Goal: Communication & Community: Answer question/provide support

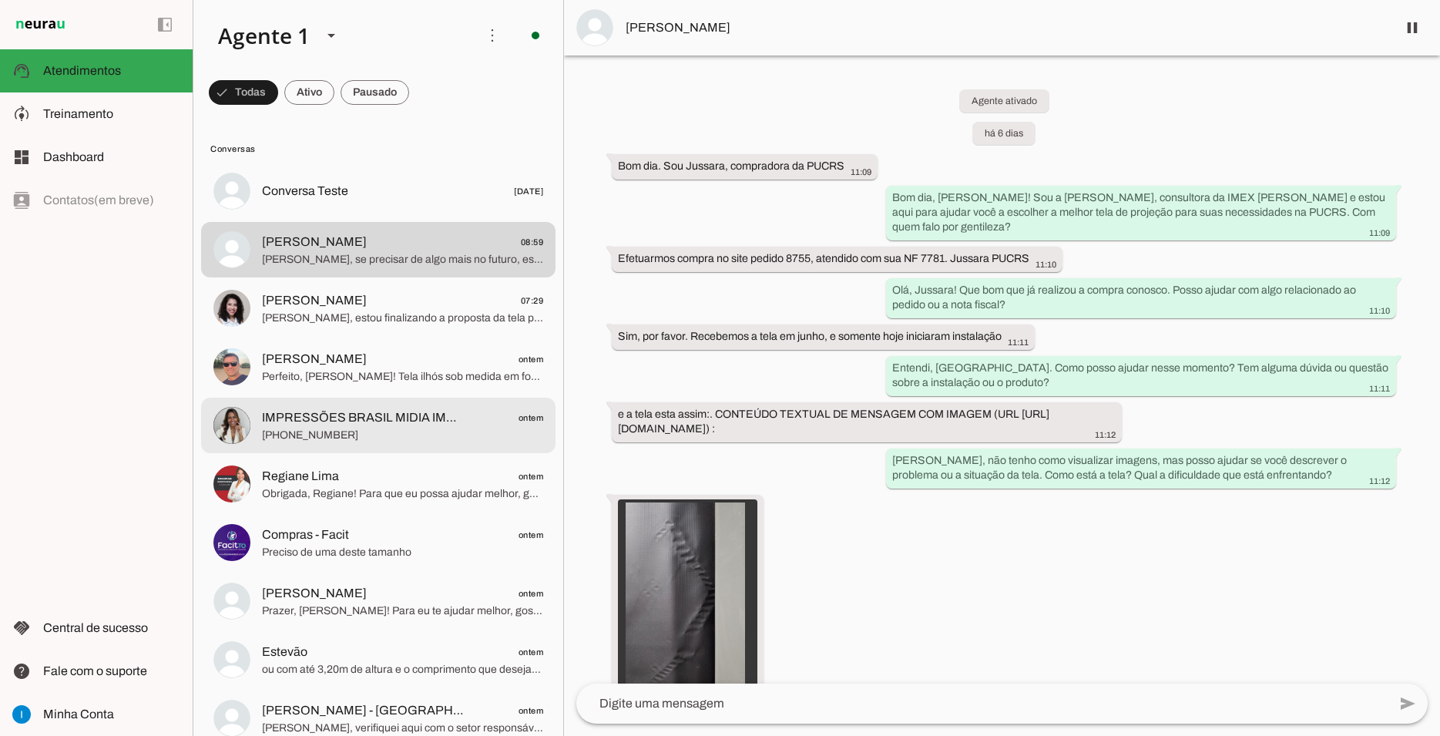
click at [425, 427] on span "[PHONE_NUMBER]" at bounding box center [402, 434] width 281 height 15
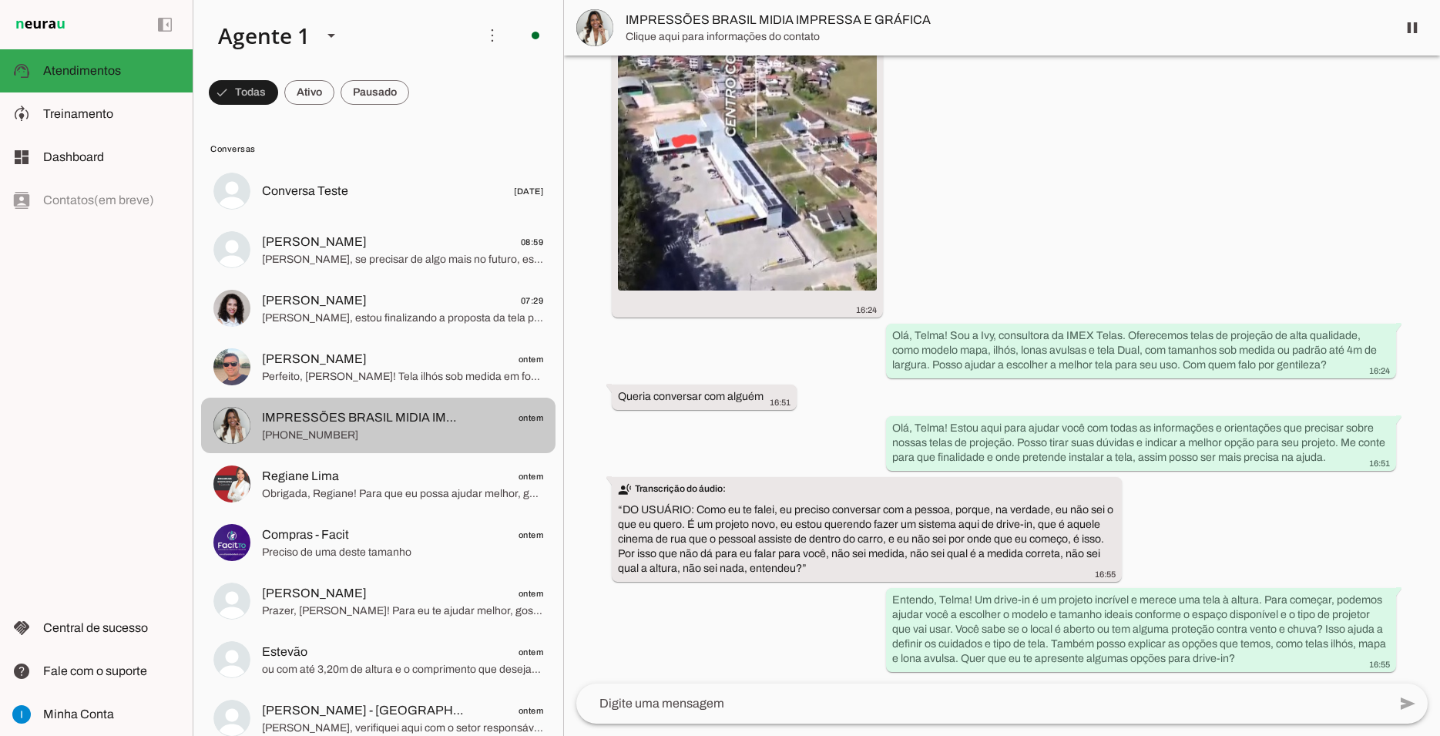
scroll to position [275, 0]
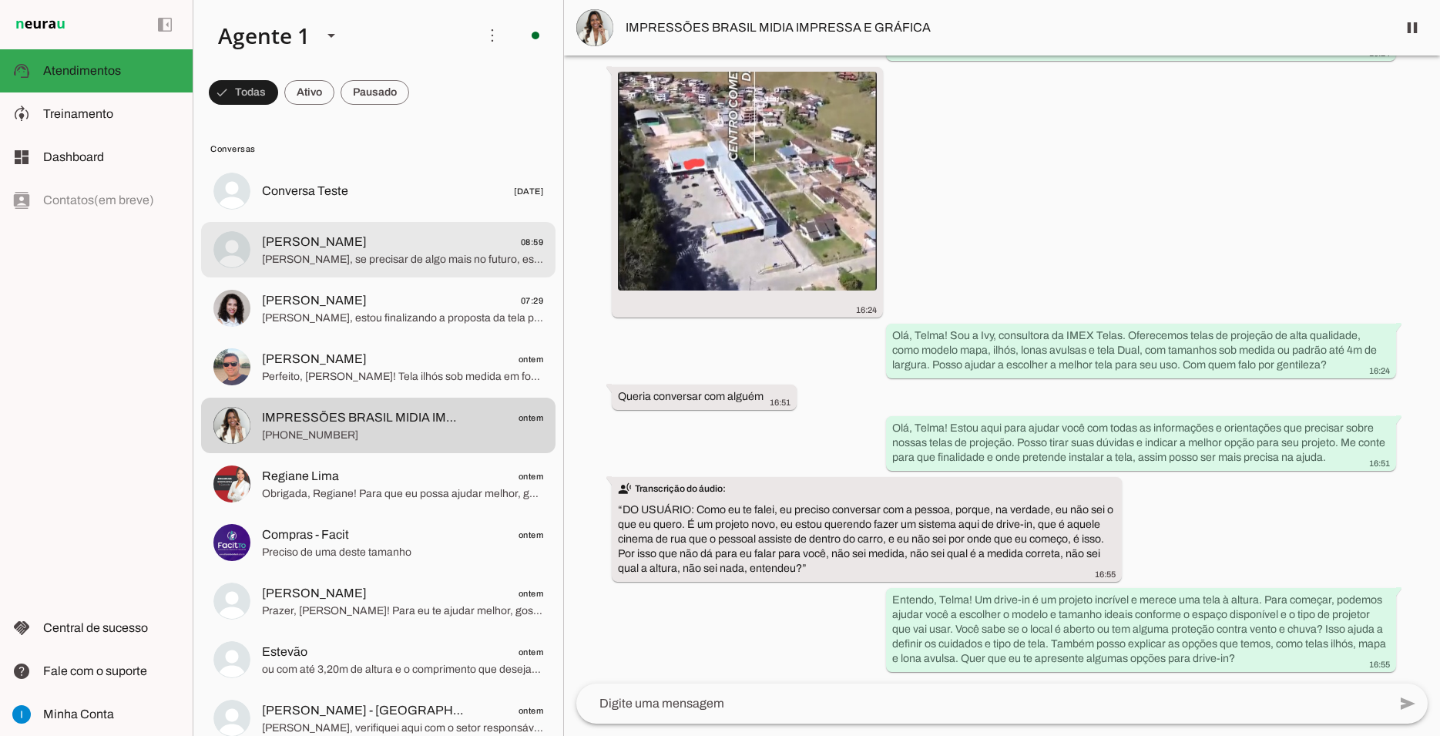
click at [397, 252] on span "[PERSON_NAME], se precisar de algo mais no futuro, estarei por aqui. Tenha um ó…" at bounding box center [402, 259] width 281 height 15
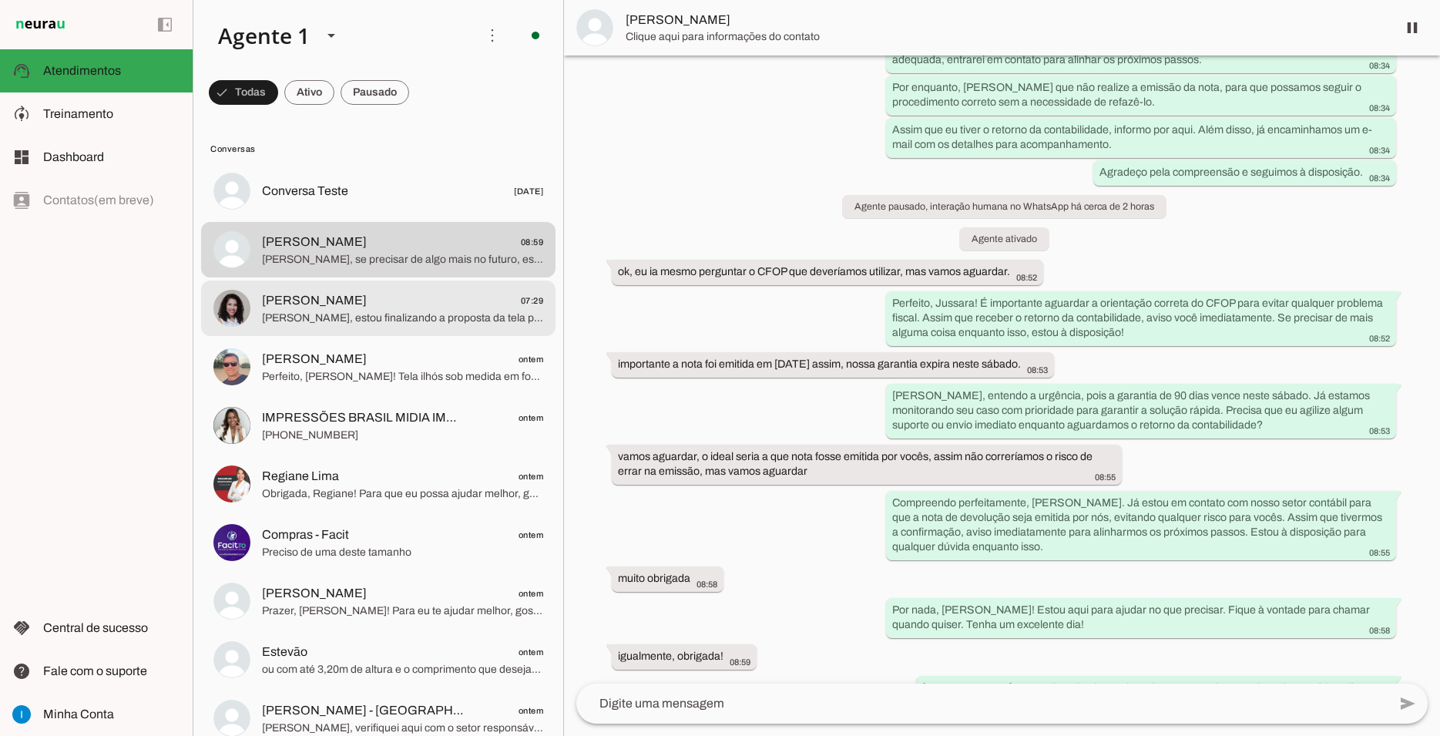
click at [394, 291] on span "[PERSON_NAME] 07:29" at bounding box center [402, 300] width 281 height 19
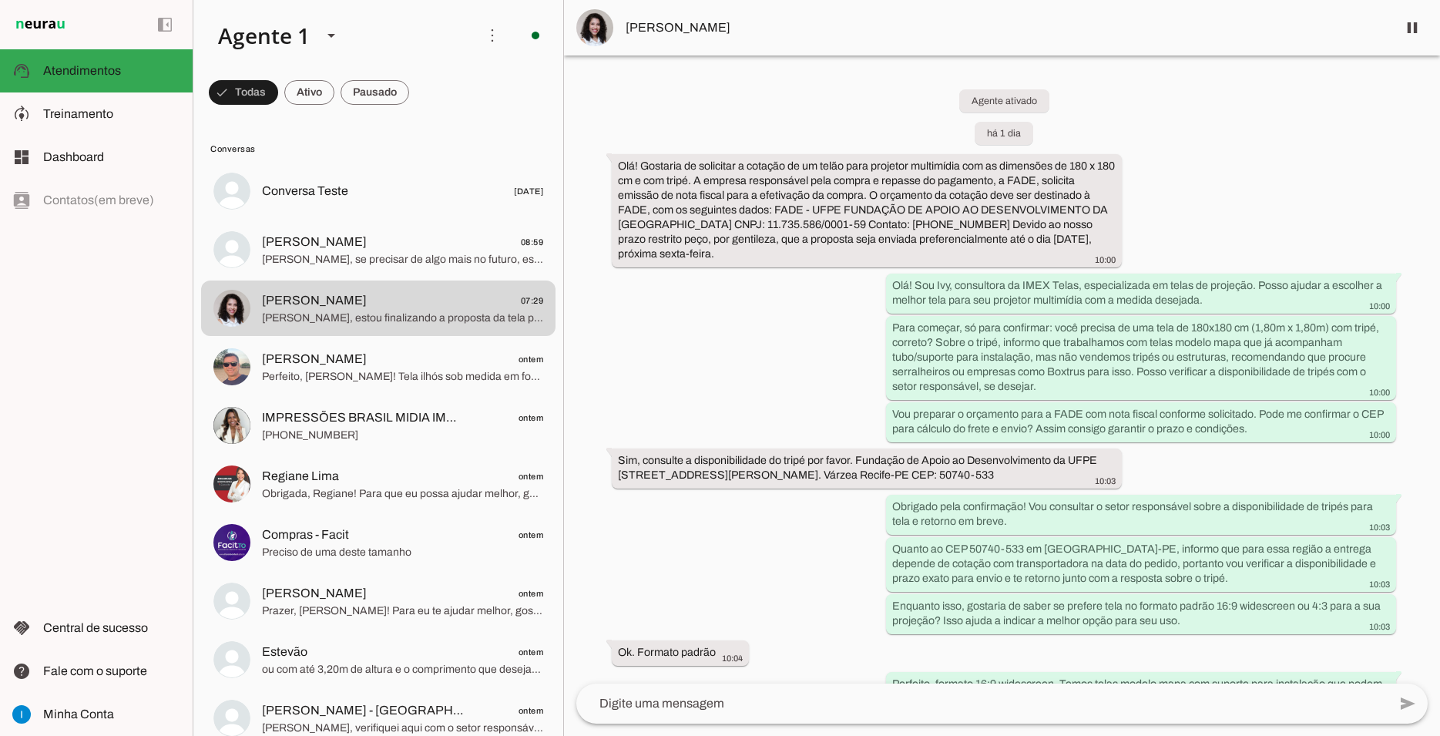
drag, startPoint x: 1326, startPoint y: 667, endPoint x: 726, endPoint y: 82, distance: 838.3
click at [726, 82] on div "Agente ativado há 1 dia Olá! Gostaria de solicitar a cotação de um telão para p…" at bounding box center [1002, 369] width 876 height 628
click at [716, 587] on div "Agente ativado há 1 dia Olá! Gostaria de solicitar a cotação de um telão para p…" at bounding box center [1002, 369] width 876 height 628
